Goal: Task Accomplishment & Management: Use online tool/utility

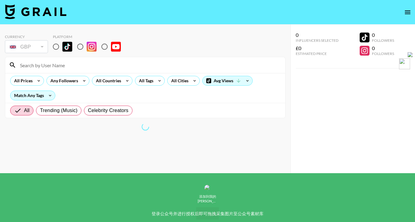
click at [57, 47] on input "radio" at bounding box center [55, 46] width 13 height 13
radio input "true"
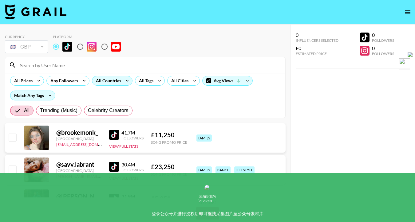
click at [98, 82] on div "All Countries" at bounding box center [107, 80] width 30 height 9
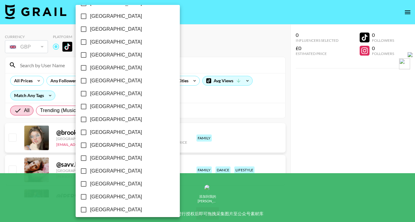
scroll to position [494, 0]
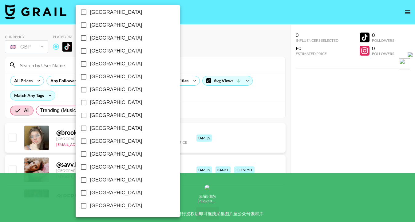
click at [83, 193] on input "[GEOGRAPHIC_DATA]" at bounding box center [83, 192] width 13 height 13
checkbox input "true"
click at [212, 105] on div at bounding box center [207, 111] width 415 height 222
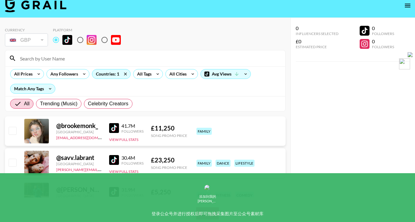
scroll to position [8, 0]
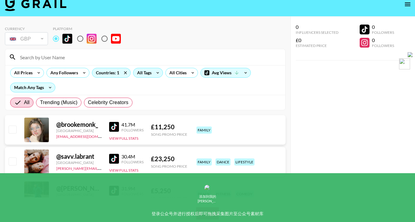
click at [153, 73] on icon at bounding box center [158, 72] width 10 height 9
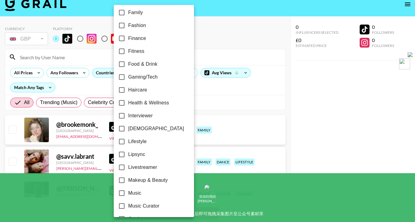
scroll to position [186, 0]
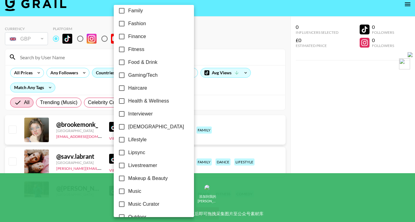
click at [121, 151] on input "Lipsync" at bounding box center [121, 152] width 13 height 13
checkbox input "true"
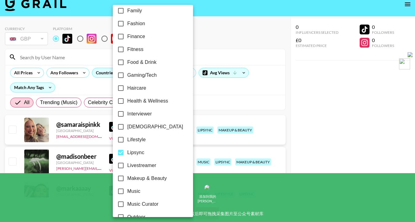
click at [221, 98] on div at bounding box center [207, 111] width 415 height 222
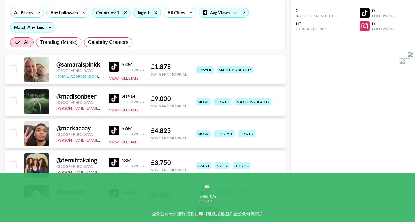
scroll to position [69, 0]
click at [115, 65] on img at bounding box center [114, 66] width 10 height 10
click at [116, 158] on img at bounding box center [114, 162] width 10 height 10
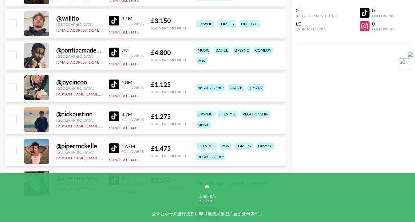
scroll to position [285, 0]
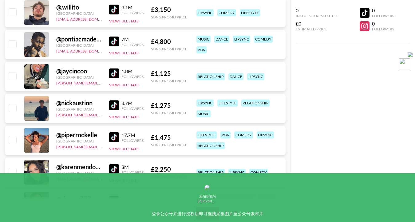
click at [110, 136] on img at bounding box center [114, 137] width 10 height 10
